Goal: Task Accomplishment & Management: Complete application form

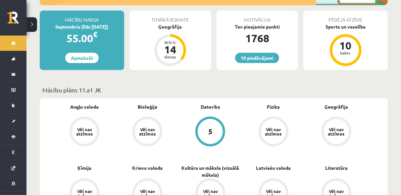
scroll to position [133, 0]
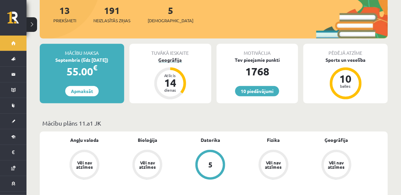
click at [174, 56] on div "Ģeogrāfija" at bounding box center [171, 59] width 82 height 7
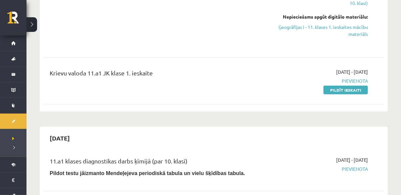
scroll to position [365, 0]
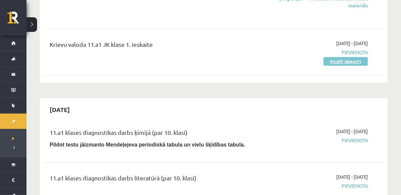
click at [342, 62] on link "Pildīt ieskaiti" at bounding box center [346, 61] width 44 height 9
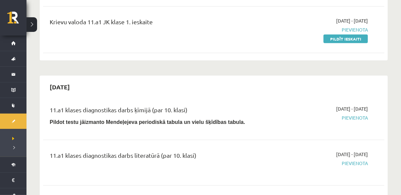
scroll to position [398, 0]
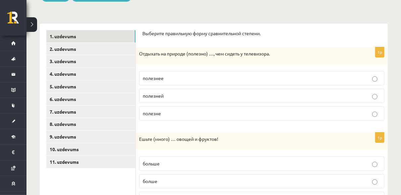
scroll to position [99, 0]
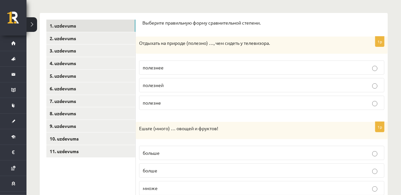
click at [166, 67] on p "полезнее" at bounding box center [262, 67] width 238 height 7
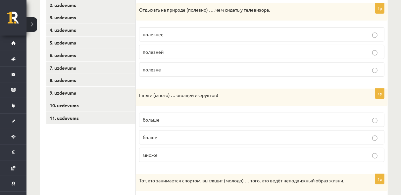
scroll to position [166, 0]
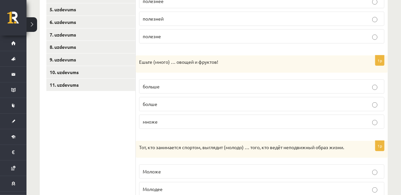
click at [177, 85] on p "больше" at bounding box center [262, 86] width 238 height 7
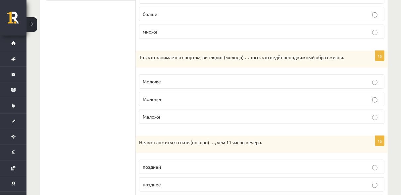
scroll to position [265, 0]
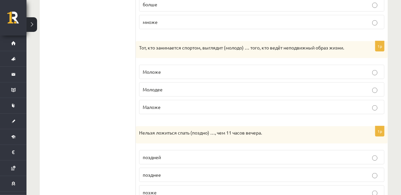
click at [173, 69] on p "Моложе" at bounding box center [262, 71] width 238 height 7
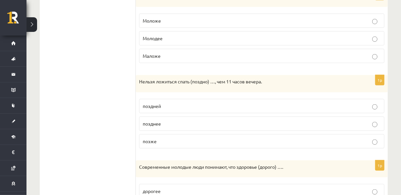
scroll to position [331, 0]
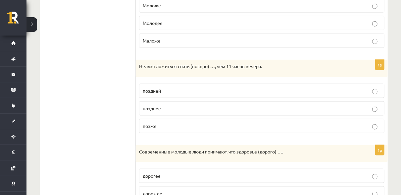
click at [177, 105] on p "позднее" at bounding box center [262, 108] width 238 height 7
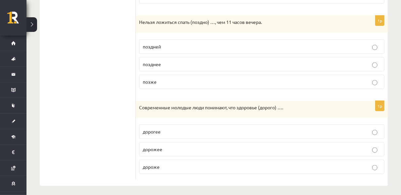
scroll to position [376, 0]
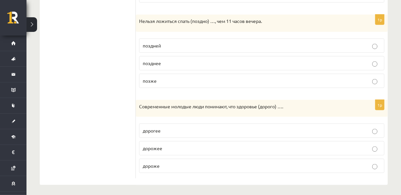
click at [173, 162] on p "дороже" at bounding box center [262, 165] width 238 height 7
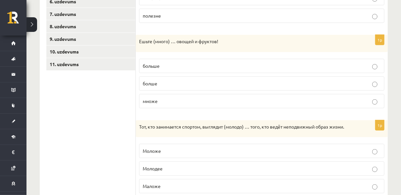
scroll to position [111, 0]
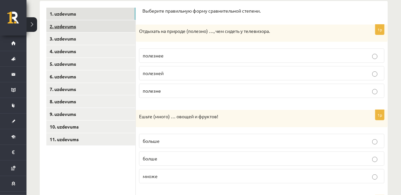
click at [77, 29] on link "2. uzdevums" at bounding box center [90, 26] width 89 height 12
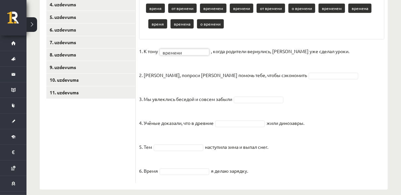
scroll to position [166, 0]
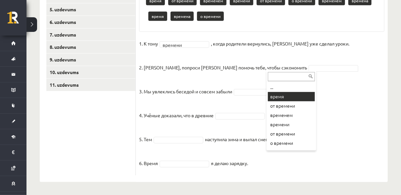
drag, startPoint x: 282, startPoint y: 93, endPoint x: 278, endPoint y: 93, distance: 3.7
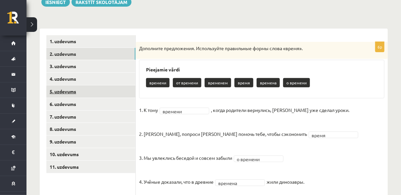
scroll to position [84, 0]
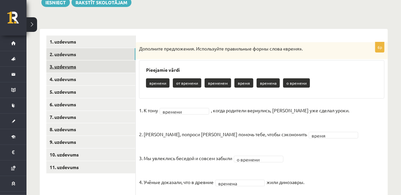
click at [76, 70] on link "3. uzdevums" at bounding box center [90, 66] width 89 height 12
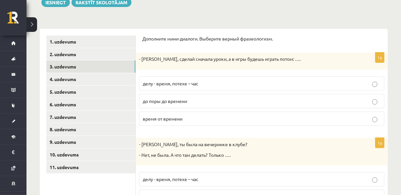
click at [204, 84] on p "делу - время, потехе – час" at bounding box center [262, 83] width 238 height 7
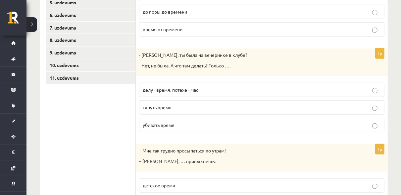
scroll to position [183, 0]
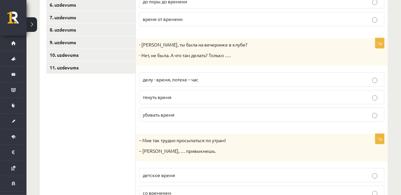
click at [186, 111] on p "убивать время" at bounding box center [262, 114] width 238 height 7
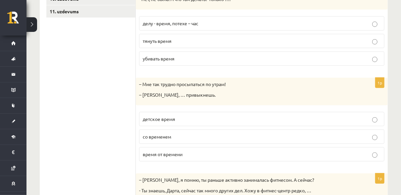
scroll to position [249, 0]
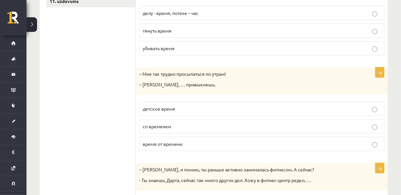
click at [158, 120] on label "со временем" at bounding box center [262, 126] width 246 height 14
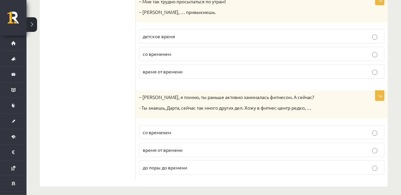
scroll to position [323, 0]
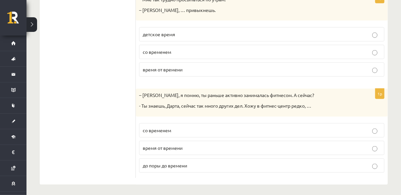
click at [170, 144] on span "время от времени" at bounding box center [163, 147] width 40 height 6
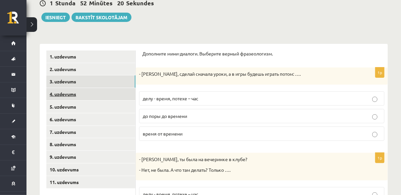
scroll to position [58, 0]
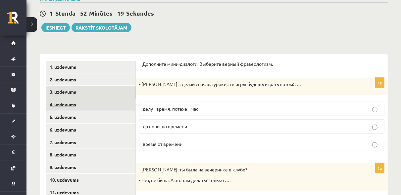
click at [94, 101] on link "4. uzdevums" at bounding box center [90, 104] width 89 height 12
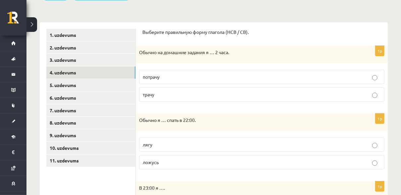
scroll to position [125, 0]
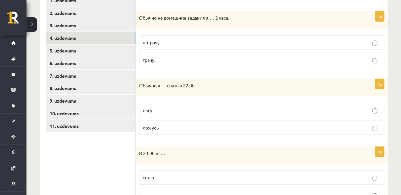
click at [189, 58] on p "трачу" at bounding box center [262, 59] width 238 height 7
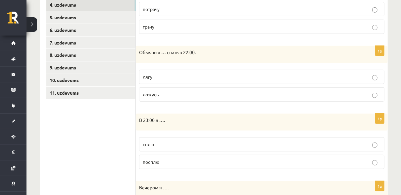
click at [170, 87] on label "ложусь" at bounding box center [262, 94] width 246 height 14
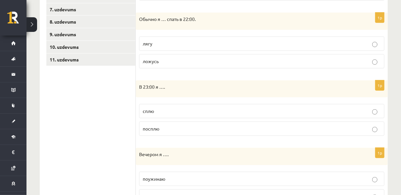
click at [166, 114] on label "сплю" at bounding box center [262, 111] width 246 height 14
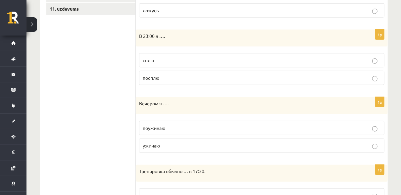
scroll to position [257, 0]
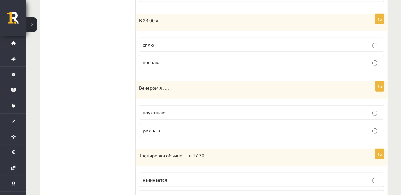
click at [160, 129] on p "ужинаю" at bounding box center [262, 129] width 238 height 7
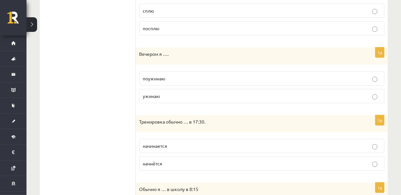
scroll to position [323, 0]
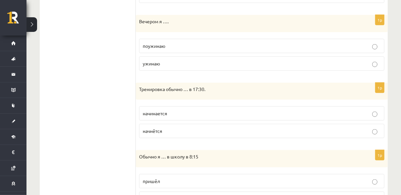
click at [165, 114] on span "начинается" at bounding box center [155, 113] width 25 height 6
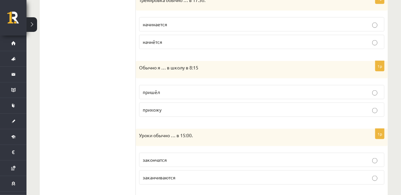
scroll to position [423, 0]
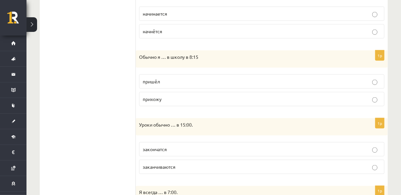
click at [163, 97] on p "прихожу" at bounding box center [262, 98] width 238 height 7
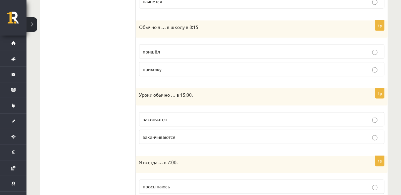
scroll to position [489, 0]
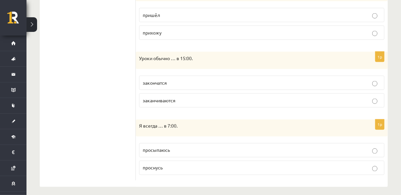
click at [174, 97] on span "заканчиваются" at bounding box center [159, 100] width 33 height 6
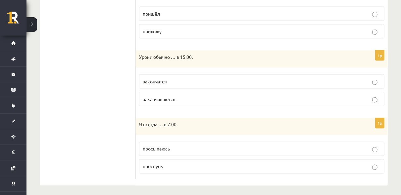
scroll to position [490, 0]
click at [171, 147] on p "просыпаюсь" at bounding box center [262, 148] width 238 height 7
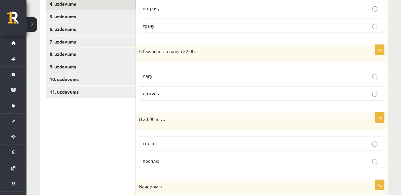
scroll to position [126, 0]
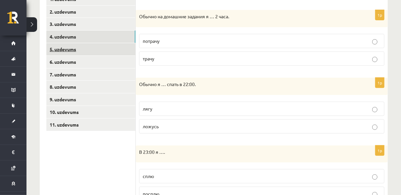
click at [106, 53] on link "5. uzdevums" at bounding box center [90, 49] width 89 height 12
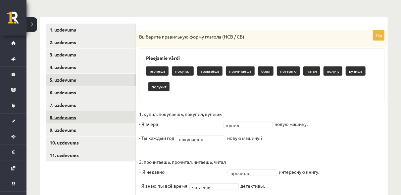
scroll to position [95, 0]
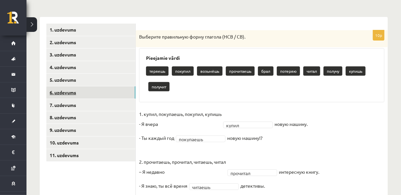
click at [120, 95] on link "6. uzdevums" at bounding box center [90, 92] width 89 height 12
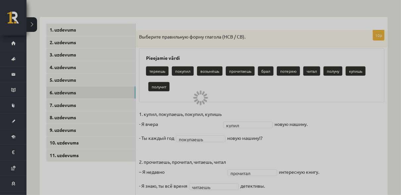
click at [313, 34] on div at bounding box center [200, 97] width 401 height 195
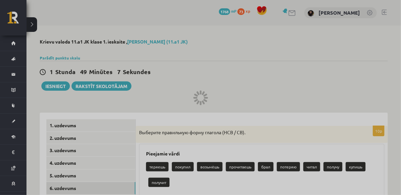
scroll to position [66, 0]
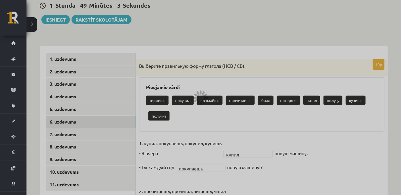
click at [110, 119] on div at bounding box center [200, 97] width 401 height 195
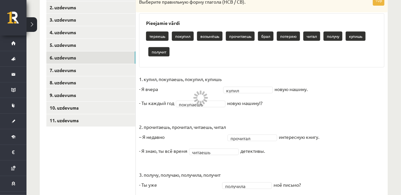
scroll to position [133, 0]
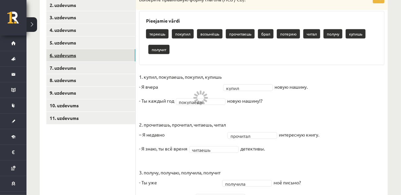
click at [115, 58] on link "6. uzdevums" at bounding box center [90, 55] width 89 height 12
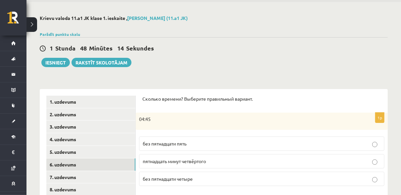
scroll to position [66, 0]
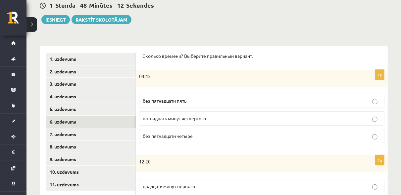
click at [174, 102] on span "без пятнадцати пять" at bounding box center [165, 100] width 44 height 6
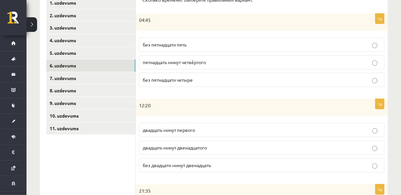
scroll to position [133, 0]
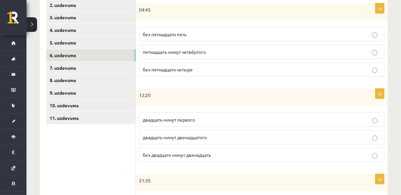
click at [173, 118] on span "двадцать минут первого" at bounding box center [169, 119] width 52 height 6
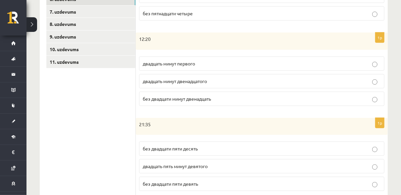
scroll to position [199, 0]
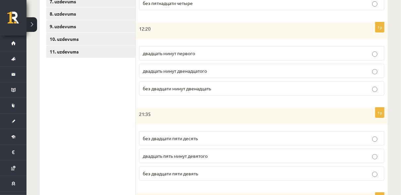
click at [187, 138] on span "без двадцати пяти десять" at bounding box center [170, 138] width 55 height 6
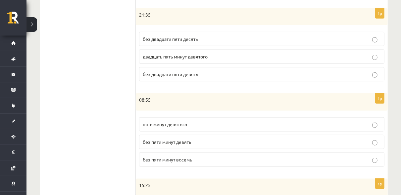
scroll to position [298, 0]
click at [187, 138] on span "без пяти минут девять" at bounding box center [167, 141] width 48 height 6
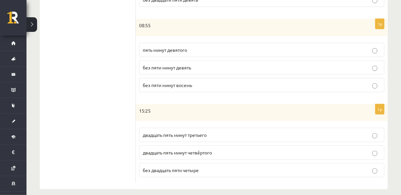
scroll to position [376, 0]
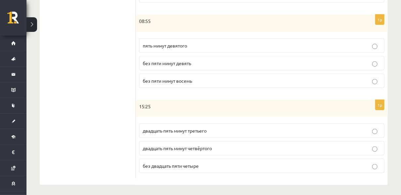
click at [174, 148] on p "двадцать пять минут четвёртого" at bounding box center [262, 147] width 238 height 7
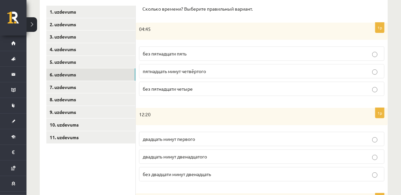
scroll to position [111, 0]
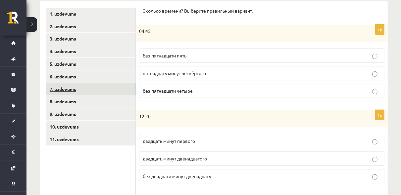
click at [121, 86] on link "7. uzdevums" at bounding box center [90, 89] width 89 height 12
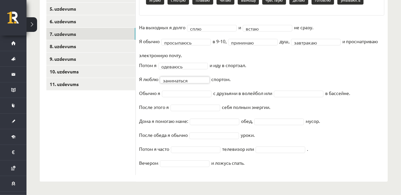
scroll to position [166, 0]
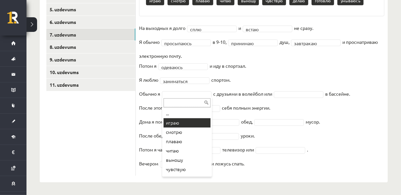
drag, startPoint x: 182, startPoint y: 120, endPoint x: 202, endPoint y: 111, distance: 21.2
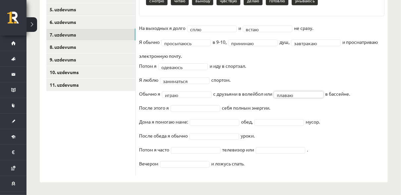
click at [184, 111] on fieldset "**********" at bounding box center [262, 97] width 246 height 149
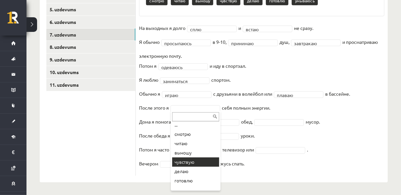
scroll to position [0, 0]
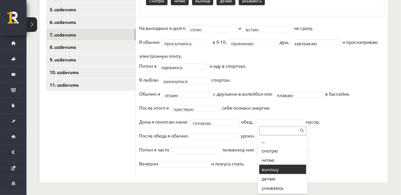
drag, startPoint x: 279, startPoint y: 165, endPoint x: 275, endPoint y: 163, distance: 4.9
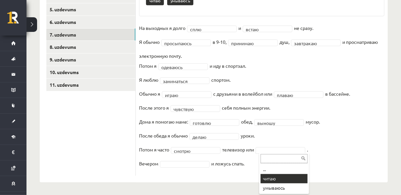
drag, startPoint x: 269, startPoint y: 176, endPoint x: 251, endPoint y: 175, distance: 18.2
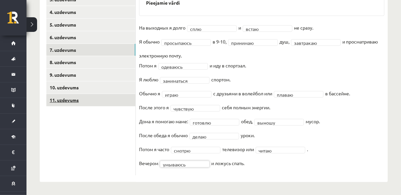
scroll to position [84, 0]
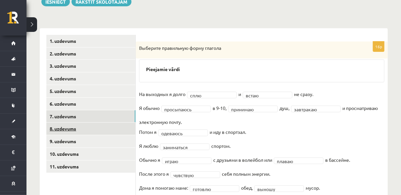
click at [120, 129] on link "8. uzdevums" at bounding box center [90, 128] width 89 height 12
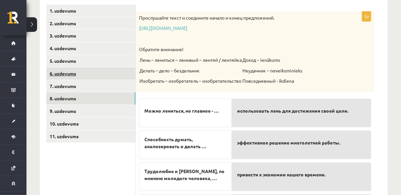
scroll to position [130, 0]
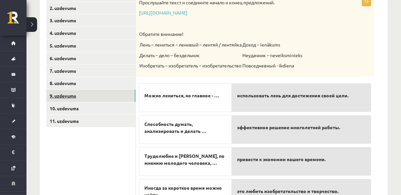
click at [82, 95] on link "9. uzdevums" at bounding box center [90, 95] width 89 height 12
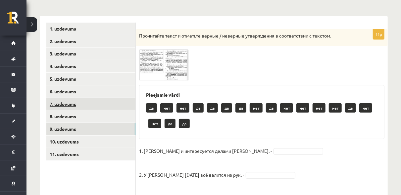
scroll to position [63, 0]
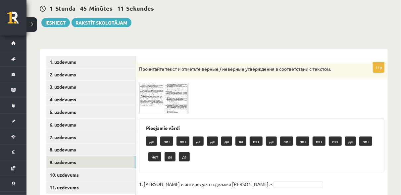
click at [157, 93] on img at bounding box center [164, 98] width 50 height 31
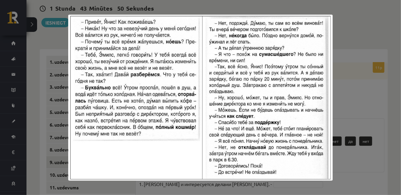
click at [345, 92] on div at bounding box center [200, 97] width 401 height 195
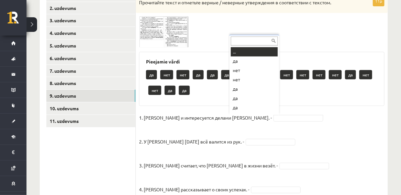
scroll to position [8, 0]
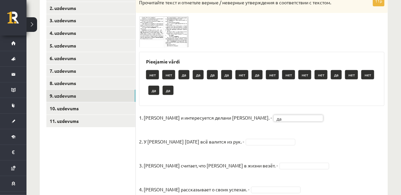
click at [151, 47] on div "11p Прочитайте текст и отметьте верные / неверные утверждения в соответствии с …" at bounding box center [262, 187] width 252 height 382
click at [153, 41] on img at bounding box center [164, 31] width 50 height 31
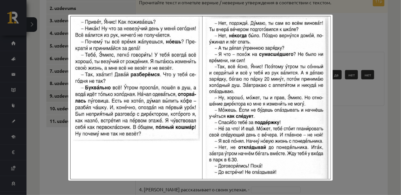
click at [331, 61] on img at bounding box center [200, 98] width 264 height 166
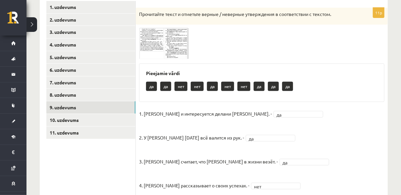
scroll to position [52, 0]
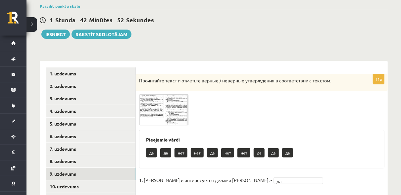
click at [171, 111] on img at bounding box center [164, 109] width 50 height 31
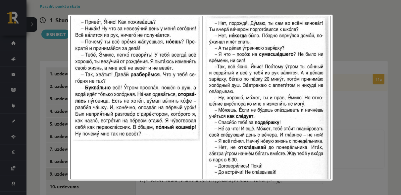
click at [332, 128] on img at bounding box center [200, 98] width 264 height 166
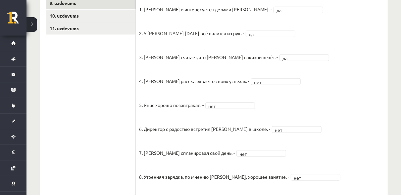
scroll to position [184, 0]
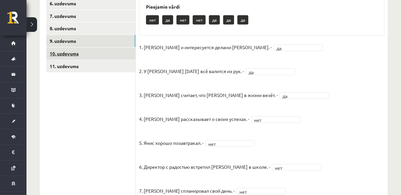
click at [79, 53] on link "10. uzdevums" at bounding box center [90, 53] width 89 height 12
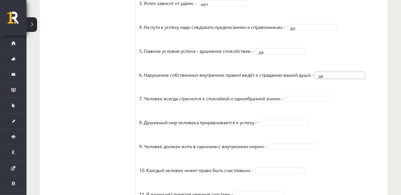
scroll to position [530, 0]
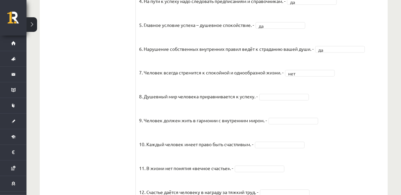
click at [294, 92] on fieldset "1. Человек должен жить по составленному плану. - нет *** 2. Если хочешь быть ус…" at bounding box center [262, 98] width 246 height 348
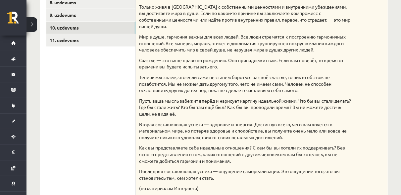
scroll to position [200, 0]
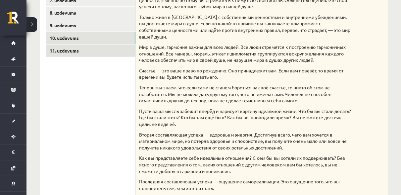
click at [117, 51] on link "11. uzdevums" at bounding box center [90, 50] width 89 height 12
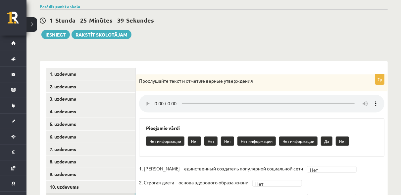
scroll to position [41, 0]
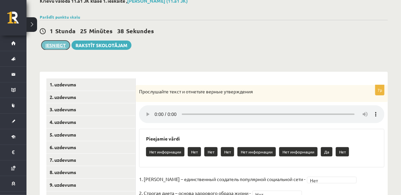
click at [60, 44] on button "Iesniegt" at bounding box center [55, 44] width 29 height 9
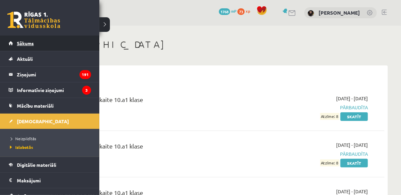
click at [29, 44] on span "Sākums" at bounding box center [25, 43] width 17 height 6
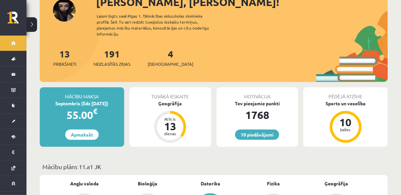
scroll to position [99, 0]
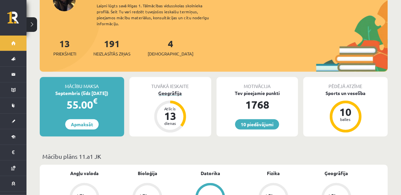
click at [164, 89] on div "Ģeogrāfija" at bounding box center [171, 92] width 82 height 7
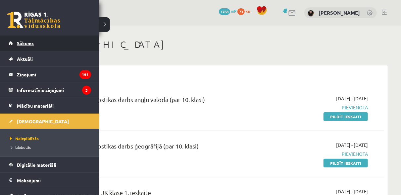
click at [30, 44] on span "Sākums" at bounding box center [25, 43] width 17 height 6
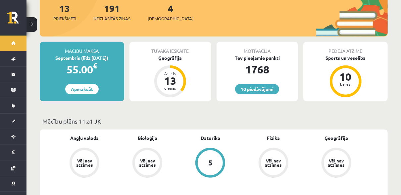
scroll to position [133, 0]
